Goal: Navigation & Orientation: Go to known website

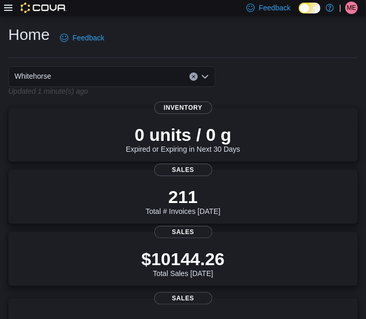
click at [356, 8] on span "ME" at bounding box center [351, 8] width 9 height 12
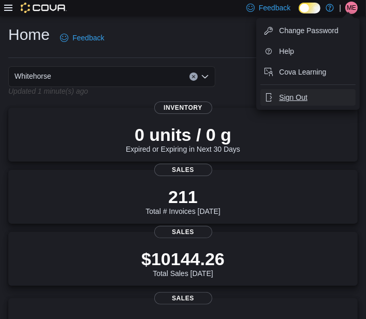
click at [281, 93] on span "Sign Out" at bounding box center [293, 97] width 28 height 10
